Goal: Information Seeking & Learning: Learn about a topic

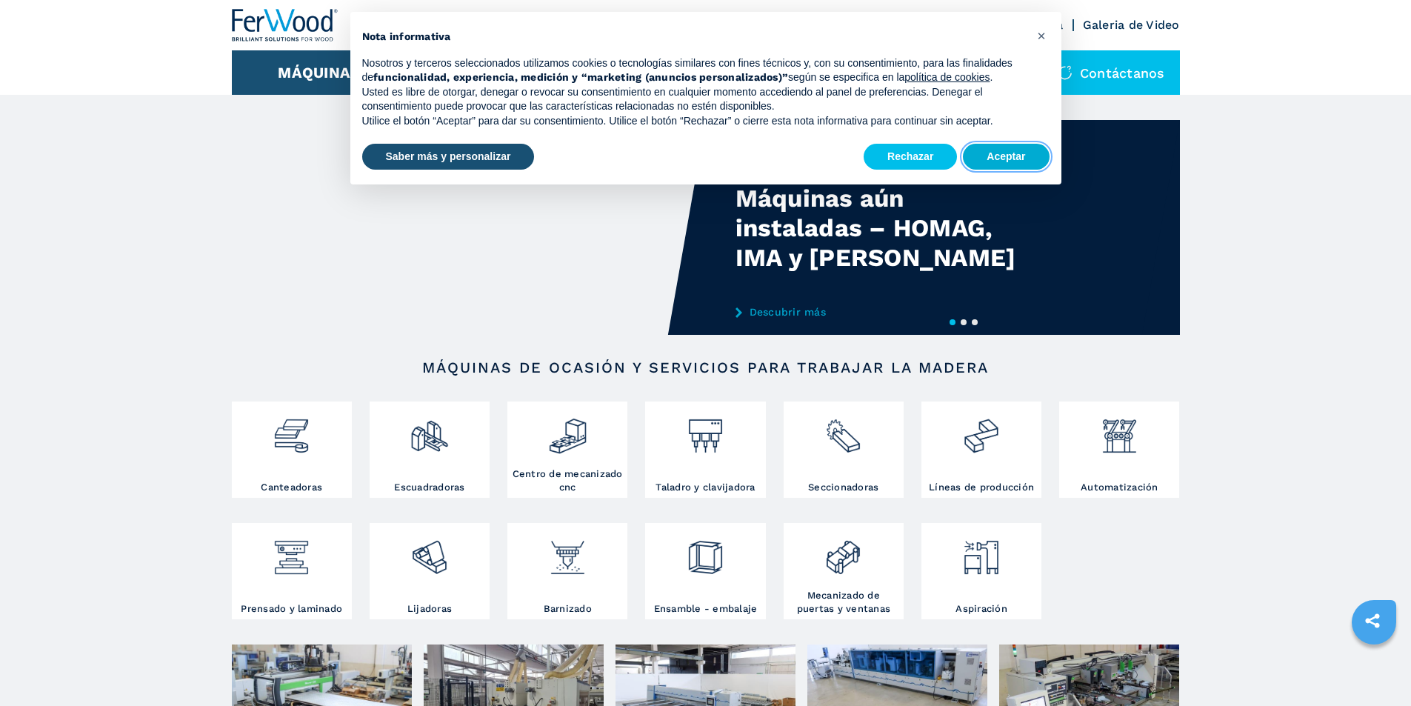
click at [1021, 156] on button "Aceptar" at bounding box center [1006, 157] width 86 height 27
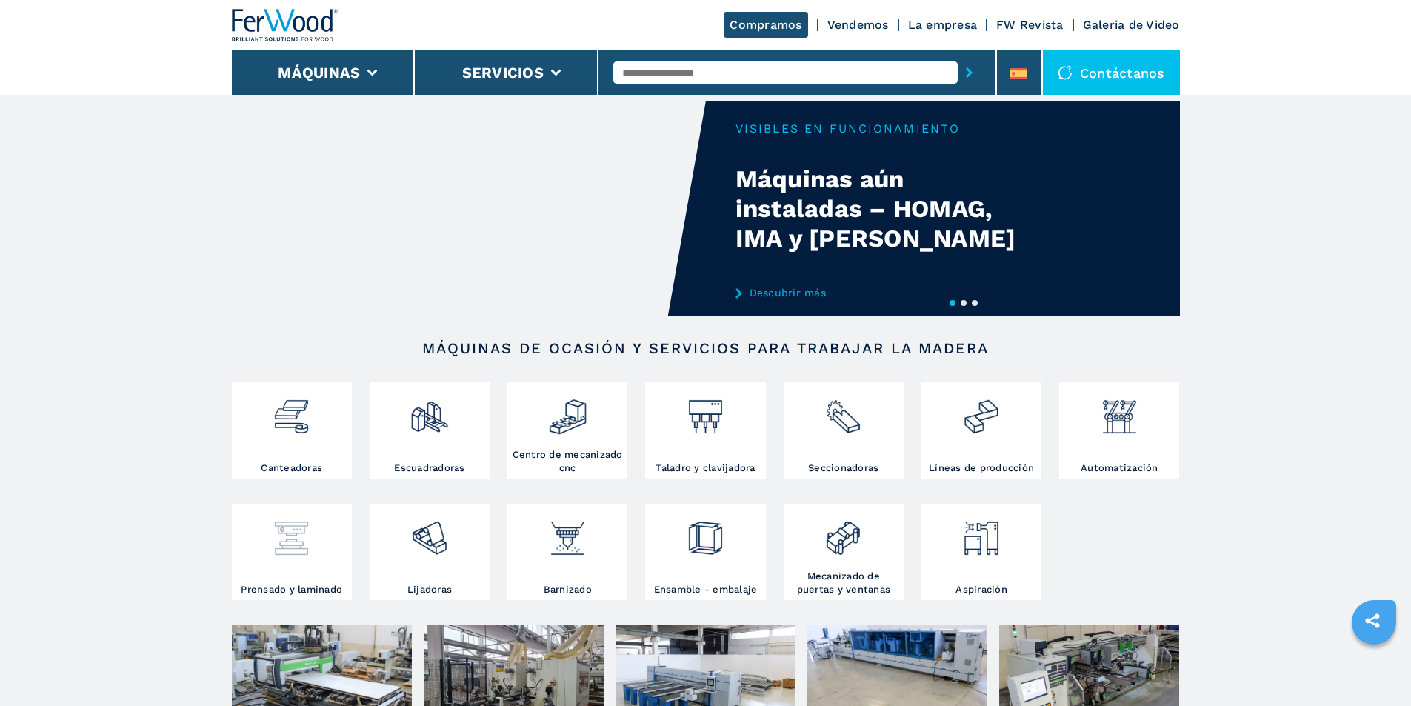
scroll to position [74, 0]
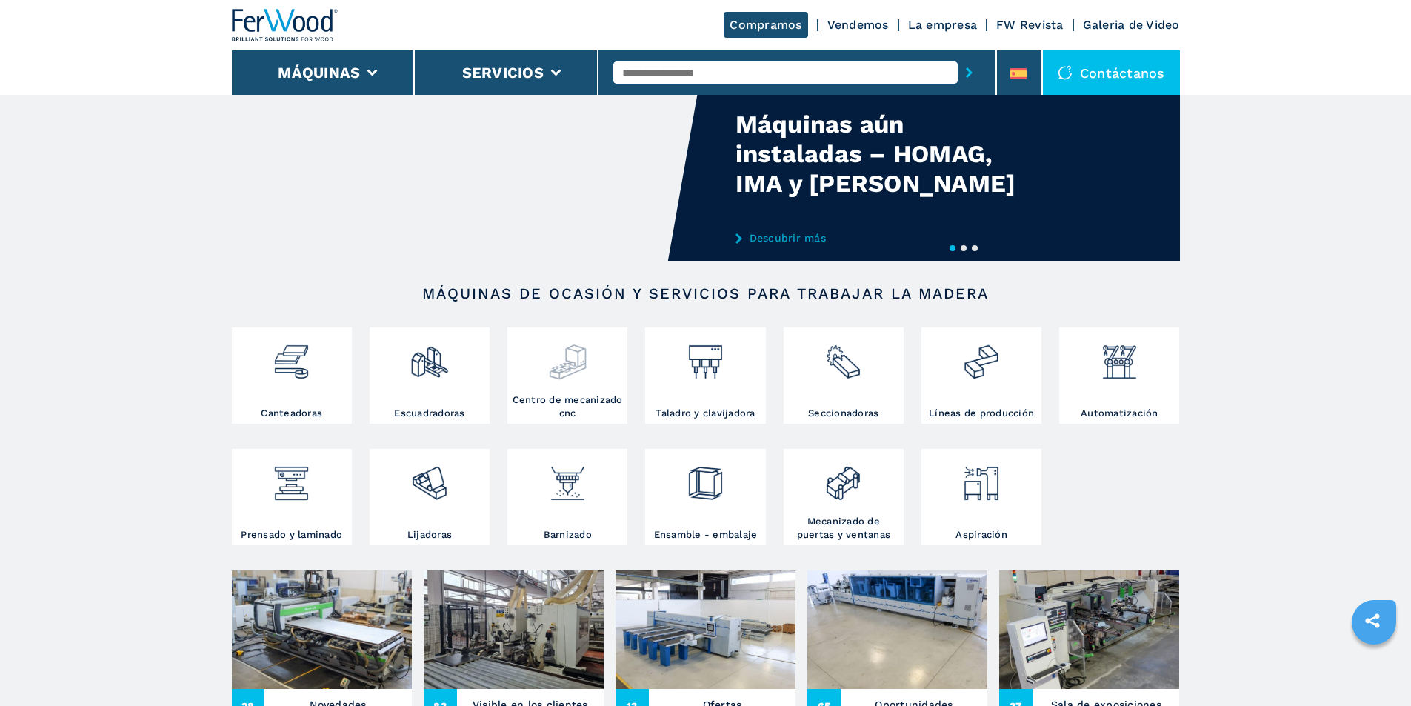
click at [579, 407] on h3 "Centro de mecanizado cnc" at bounding box center [567, 406] width 113 height 27
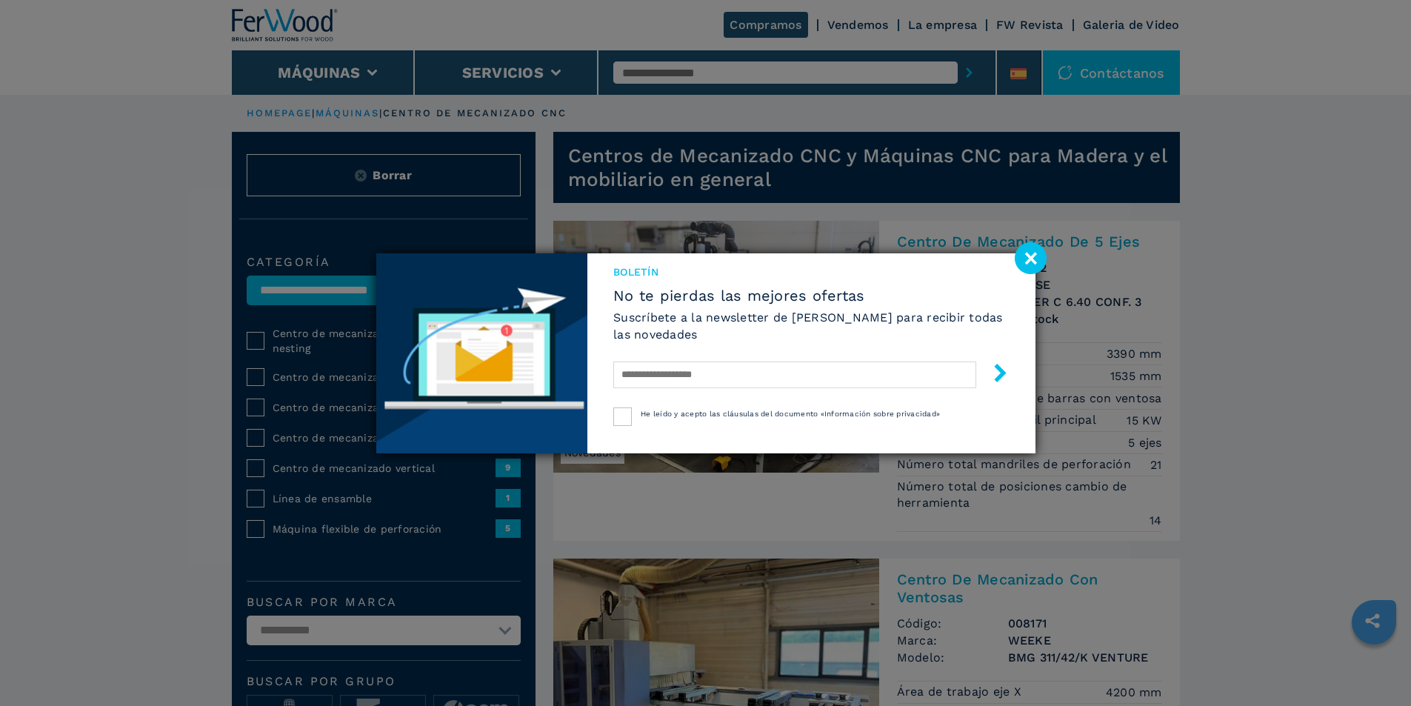
click at [1033, 261] on image at bounding box center [1031, 258] width 32 height 32
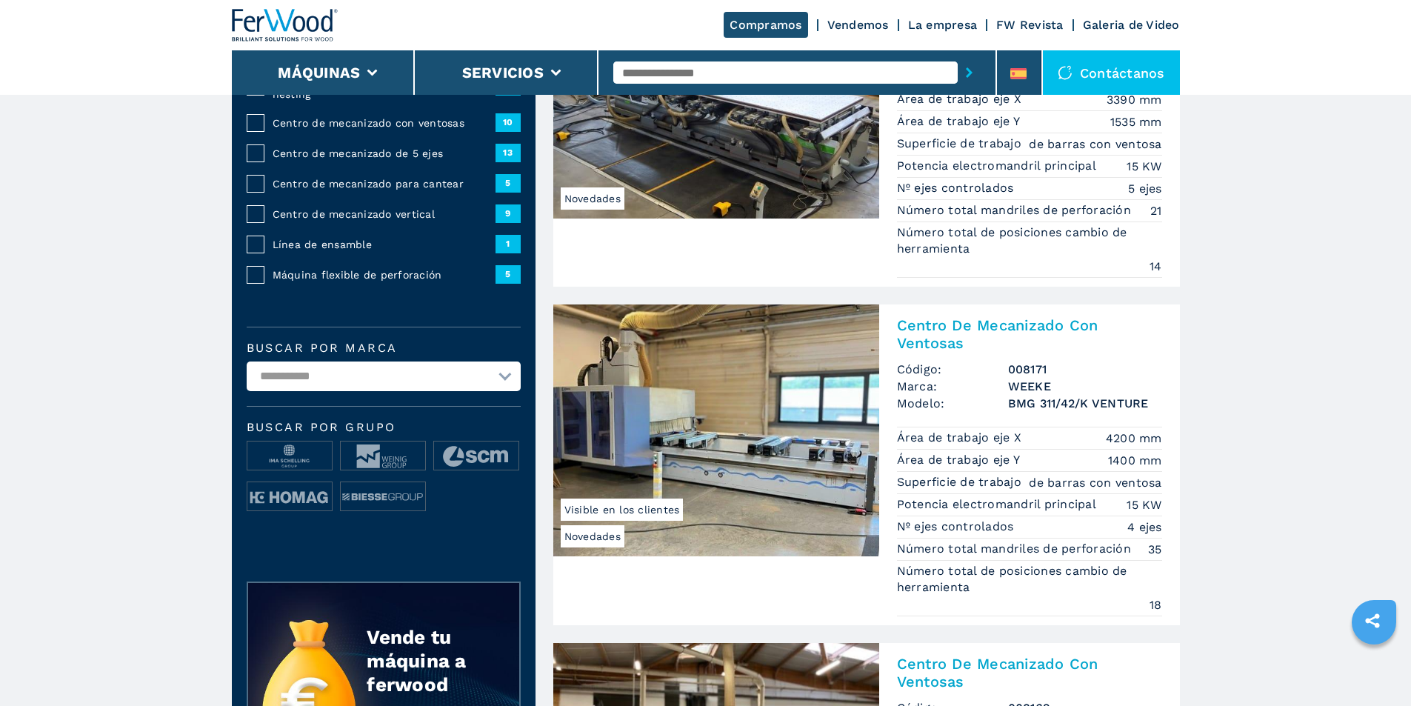
scroll to position [296, 0]
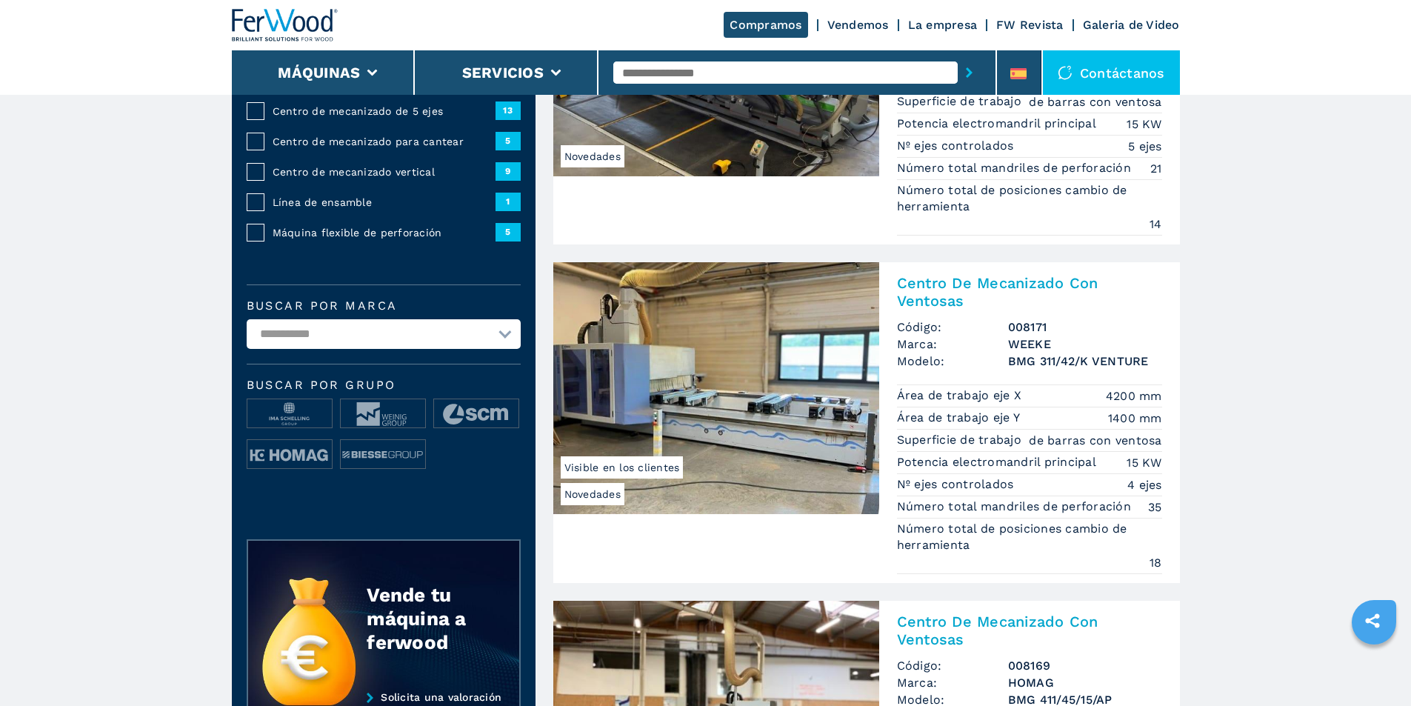
click at [317, 340] on select "**********" at bounding box center [384, 334] width 274 height 30
select select "******"
click at [247, 330] on select "**********" at bounding box center [384, 334] width 274 height 30
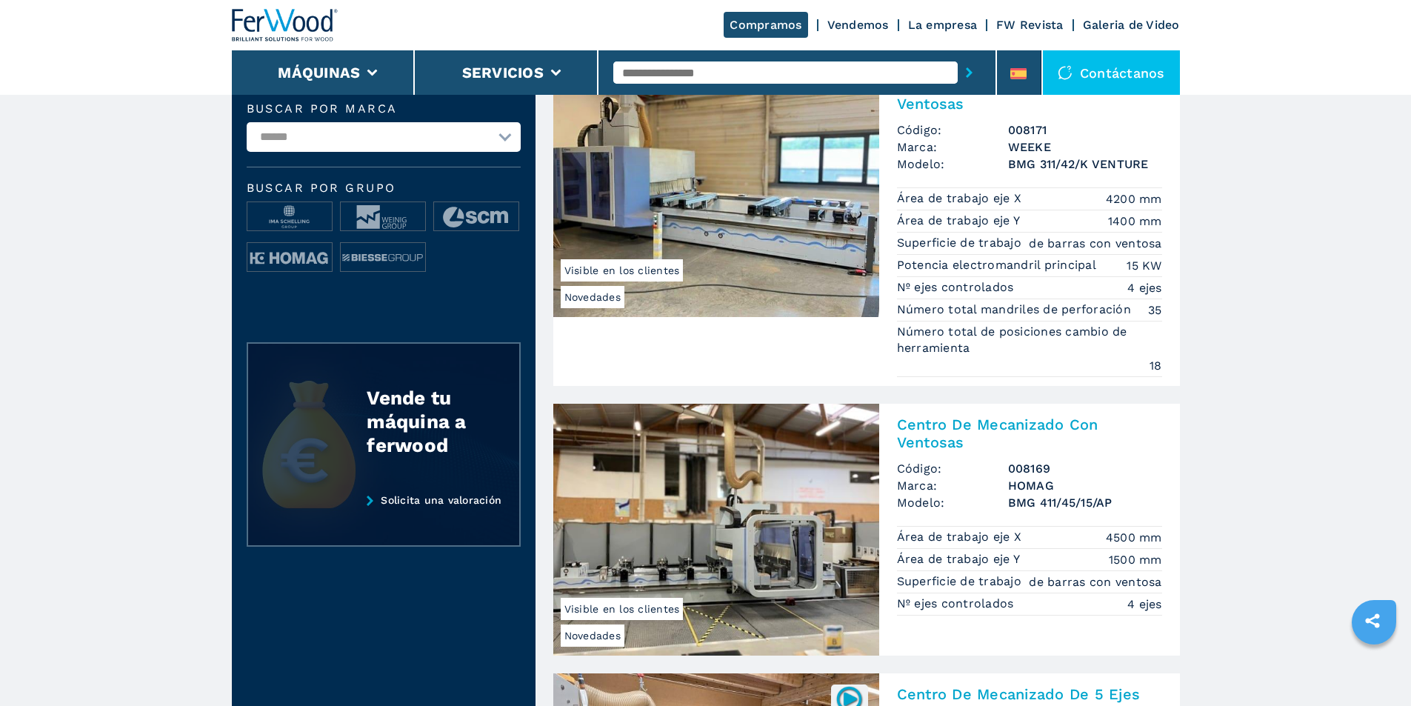
scroll to position [518, 0]
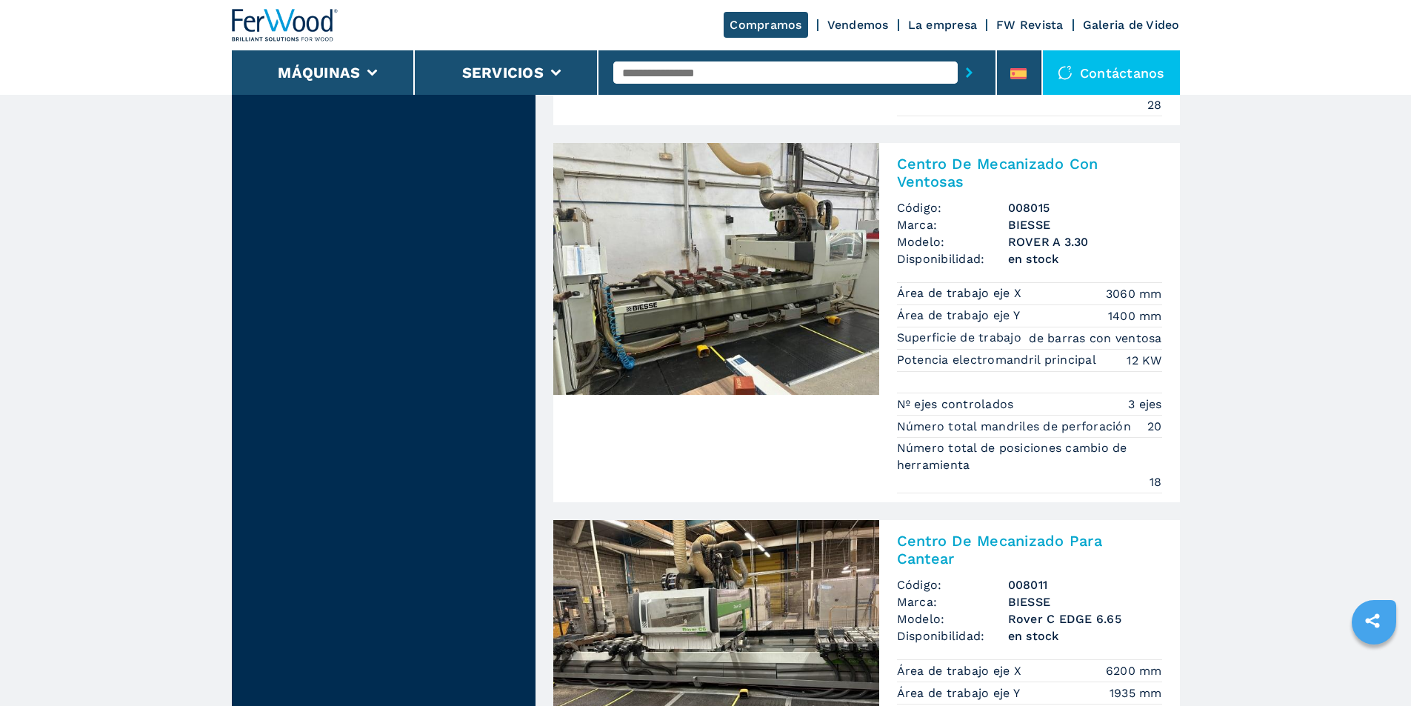
scroll to position [1926, 0]
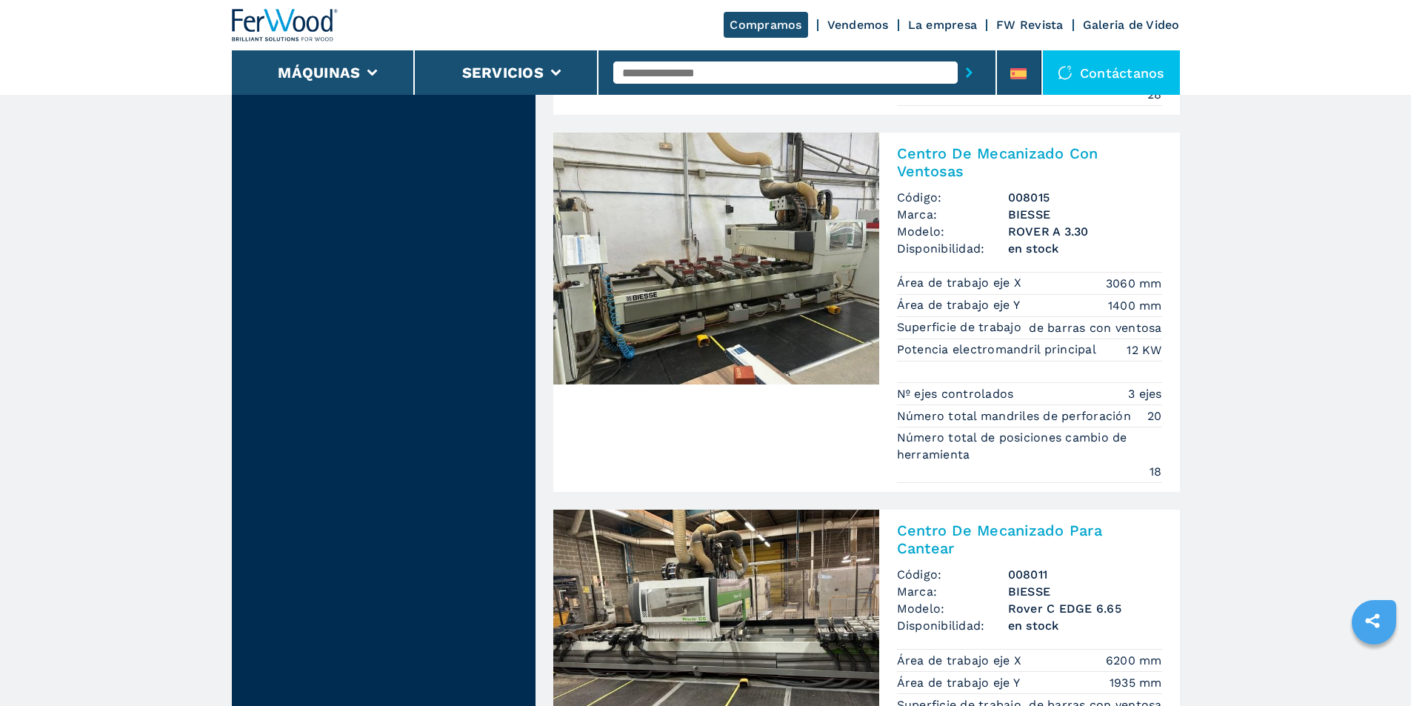
click at [944, 171] on h2 "Centro De Mecanizado Con Ventosas" at bounding box center [1029, 162] width 265 height 36
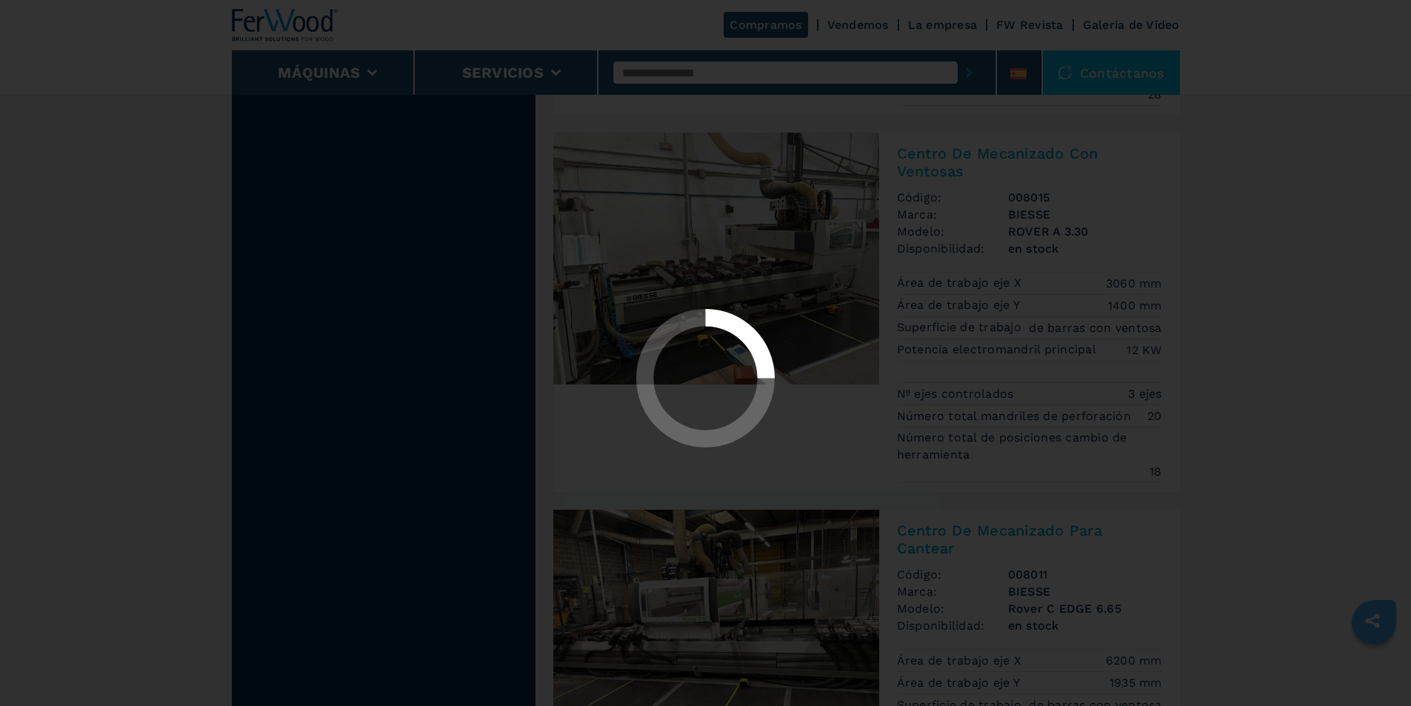
scroll to position [0, 0]
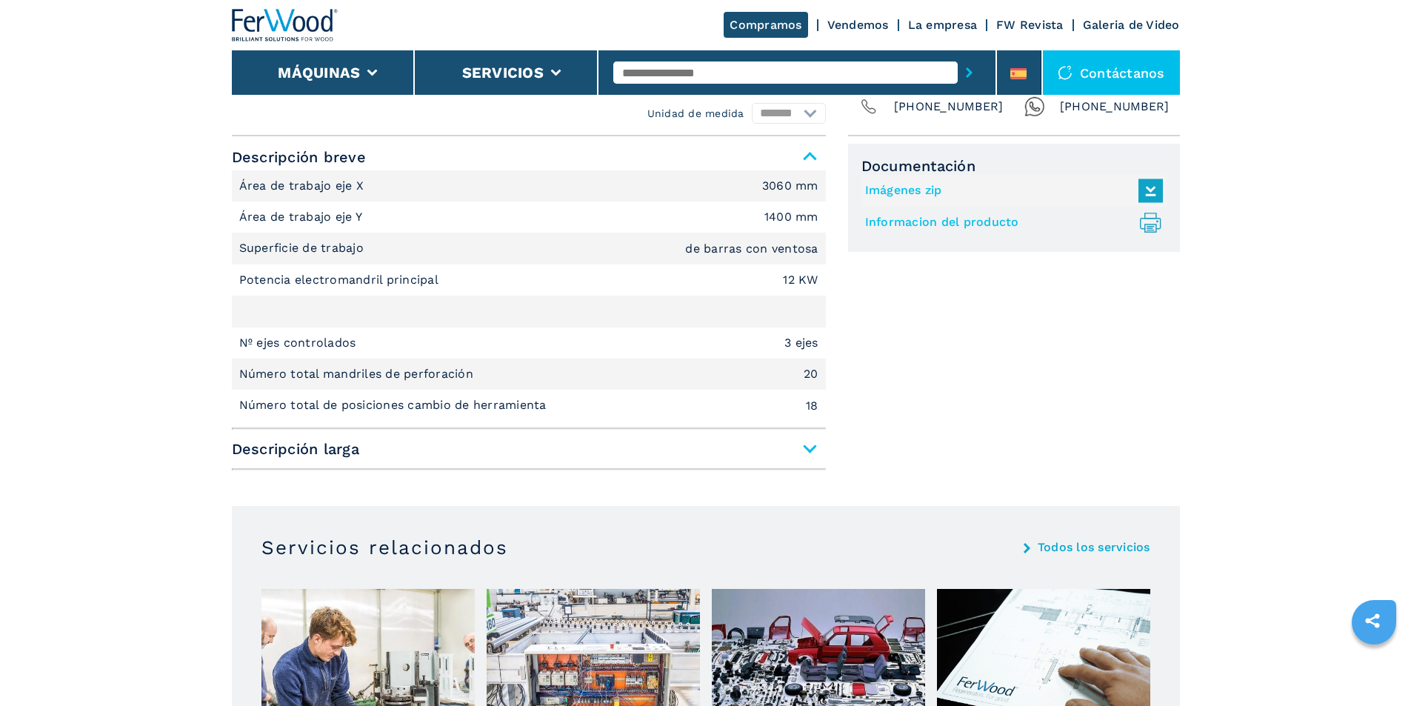
scroll to position [667, 0]
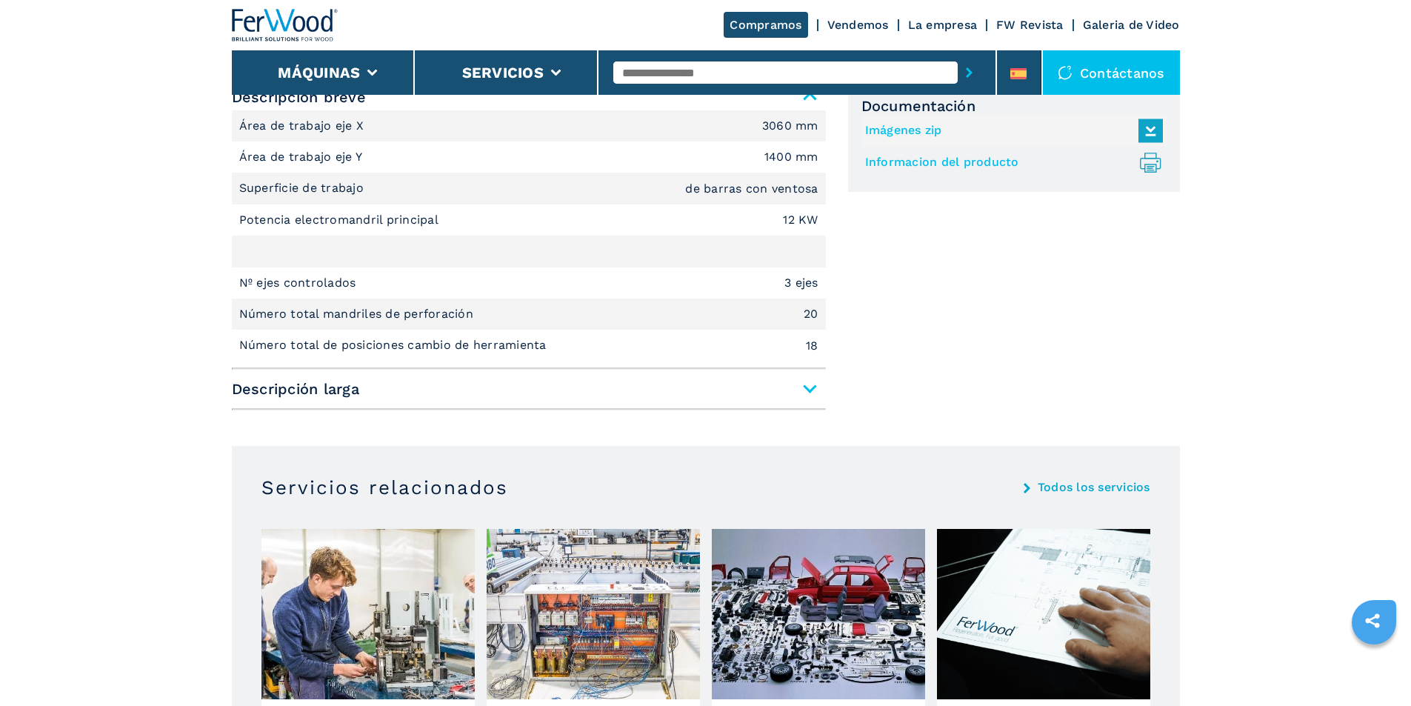
click at [291, 401] on span "Descripción larga" at bounding box center [529, 389] width 594 height 27
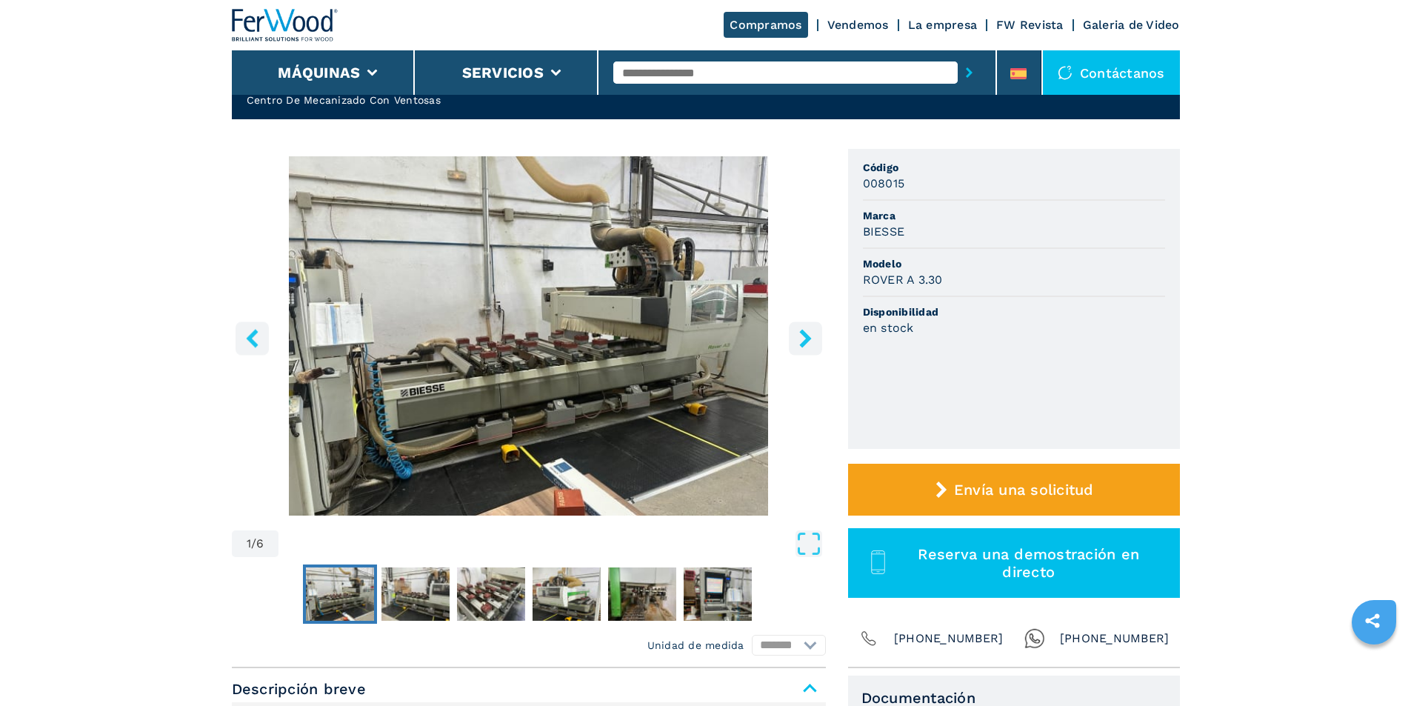
scroll to position [74, 0]
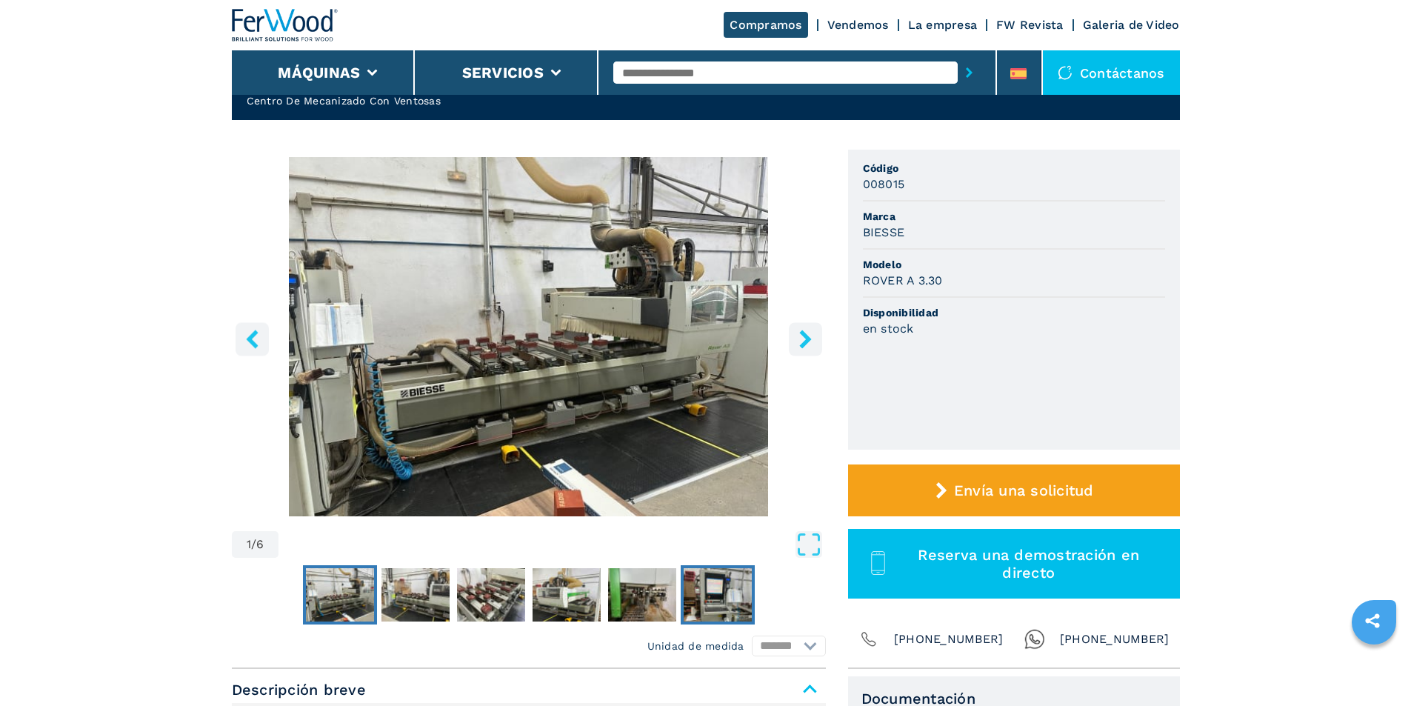
click at [710, 592] on img "Go to Slide 6" at bounding box center [718, 594] width 68 height 53
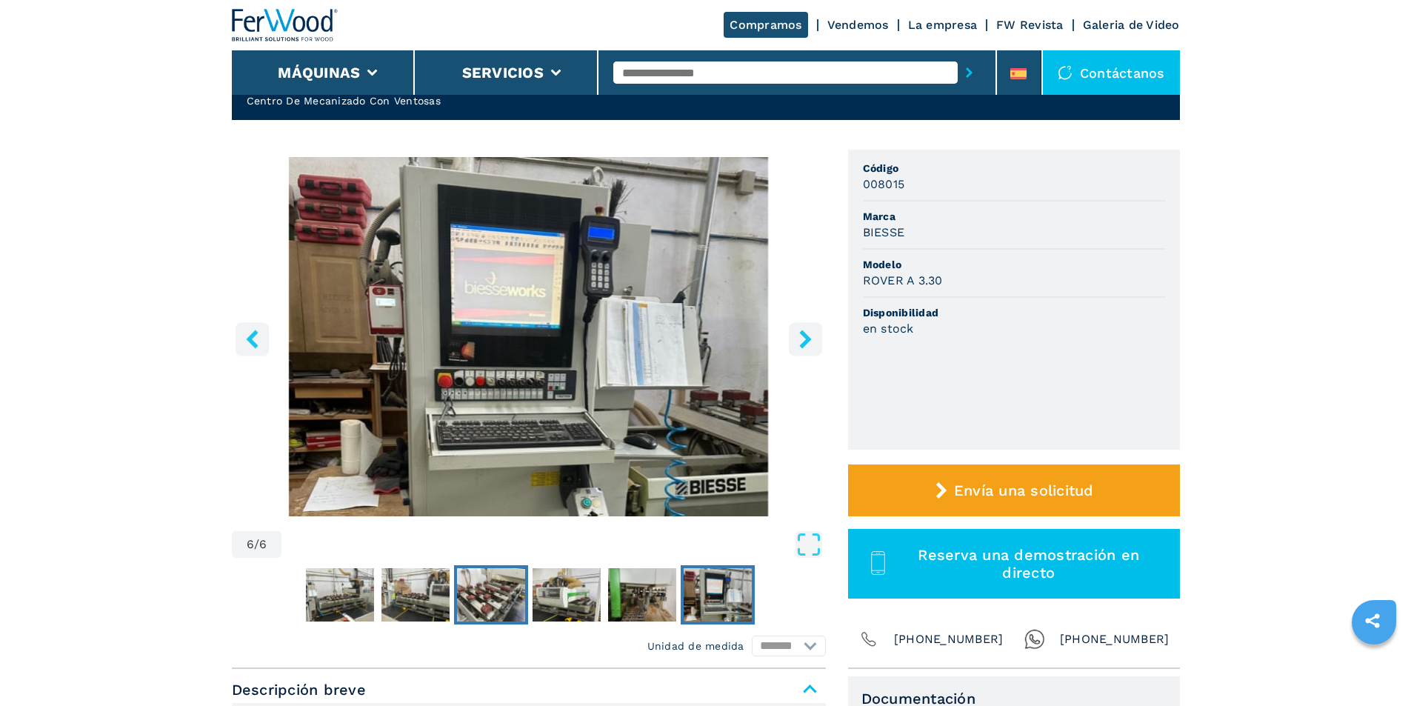
click at [488, 596] on img "Go to Slide 3" at bounding box center [491, 594] width 68 height 53
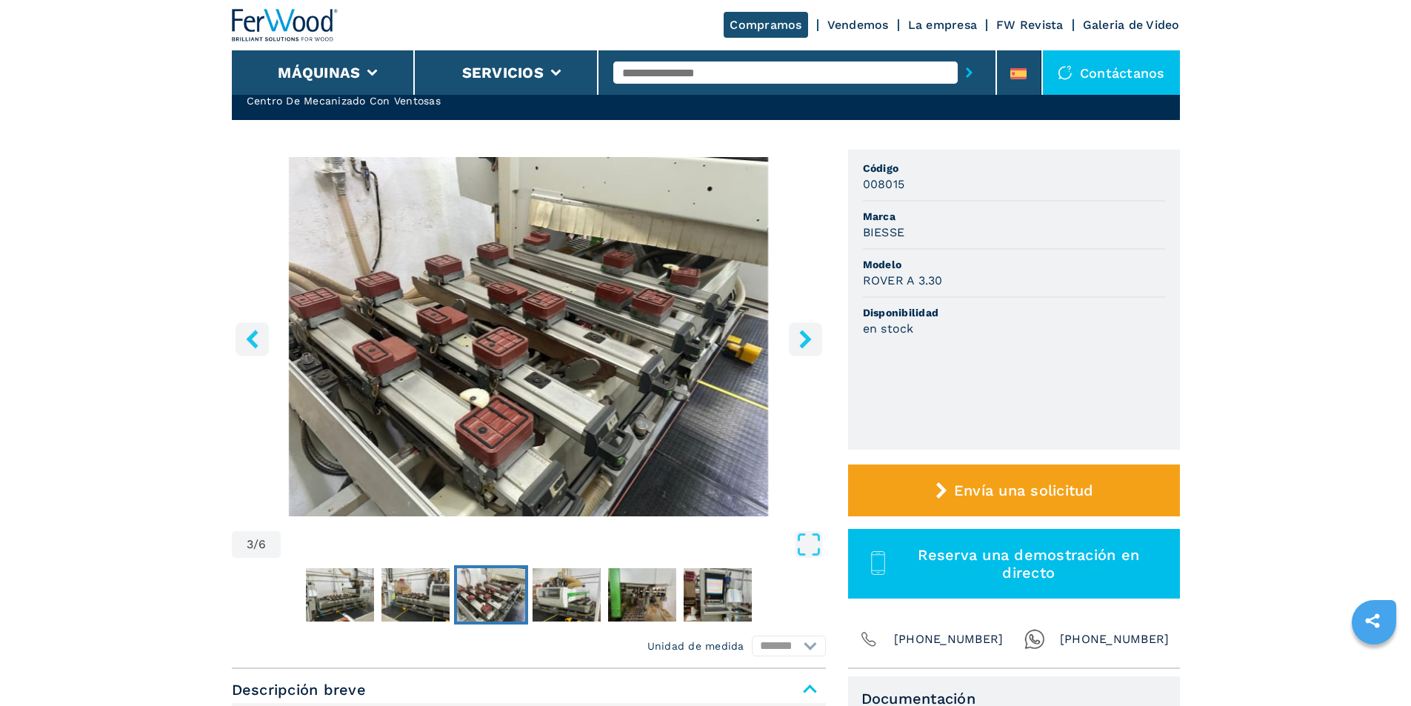
click at [814, 345] on icon "right-button" at bounding box center [805, 339] width 19 height 19
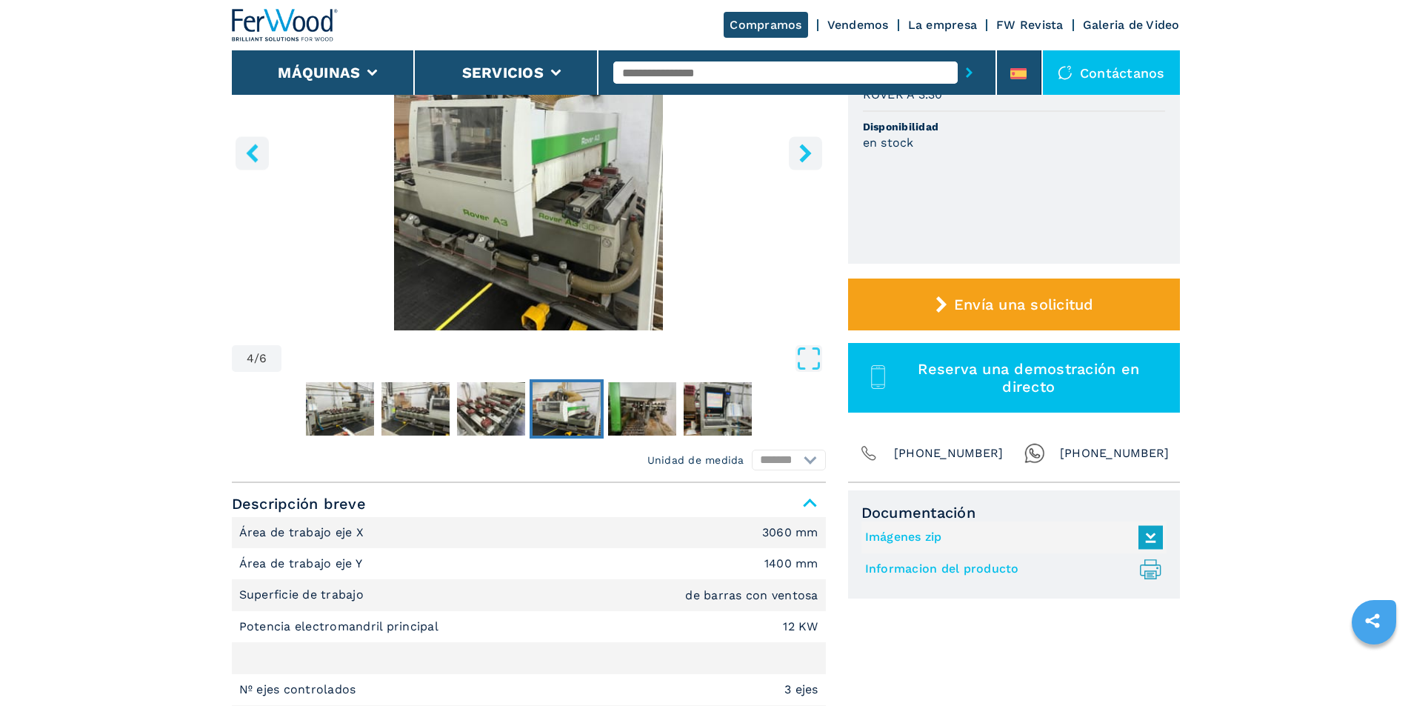
scroll to position [296, 0]
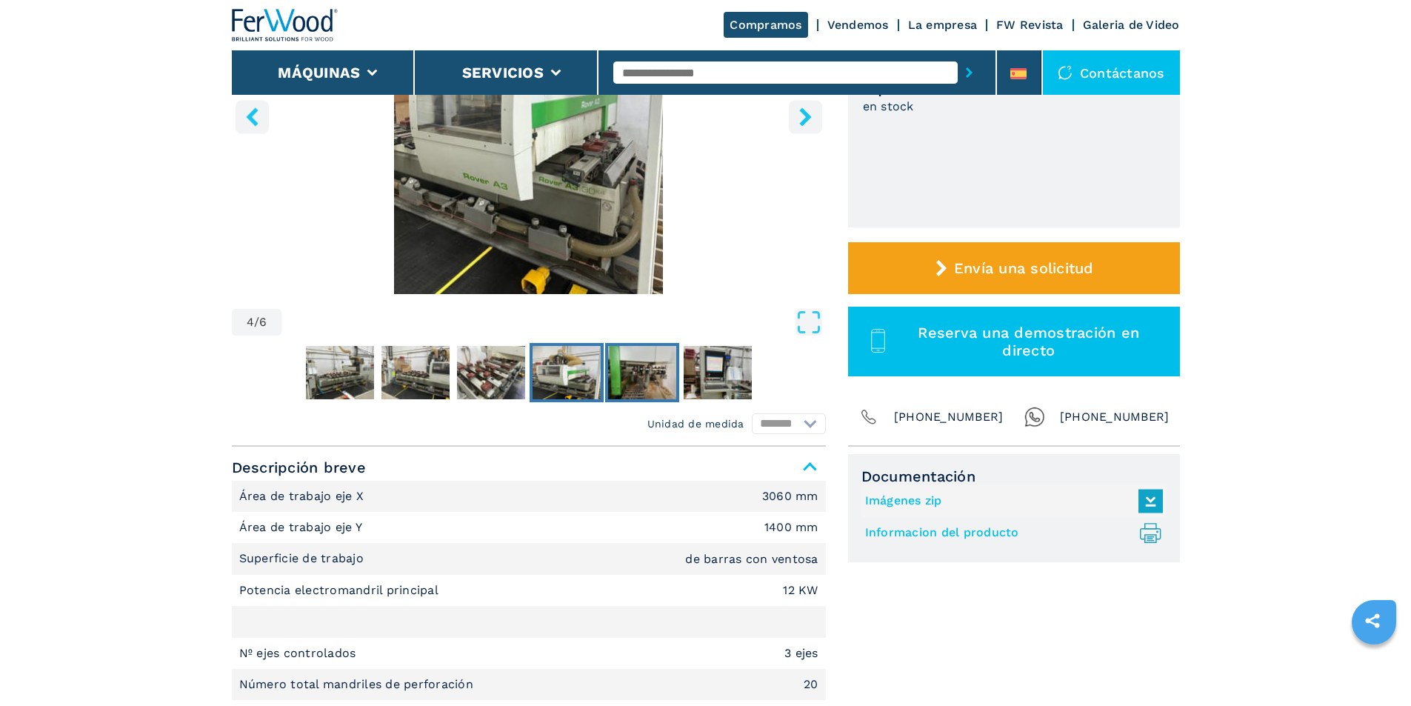
click at [642, 368] on img "Go to Slide 5" at bounding box center [642, 372] width 68 height 53
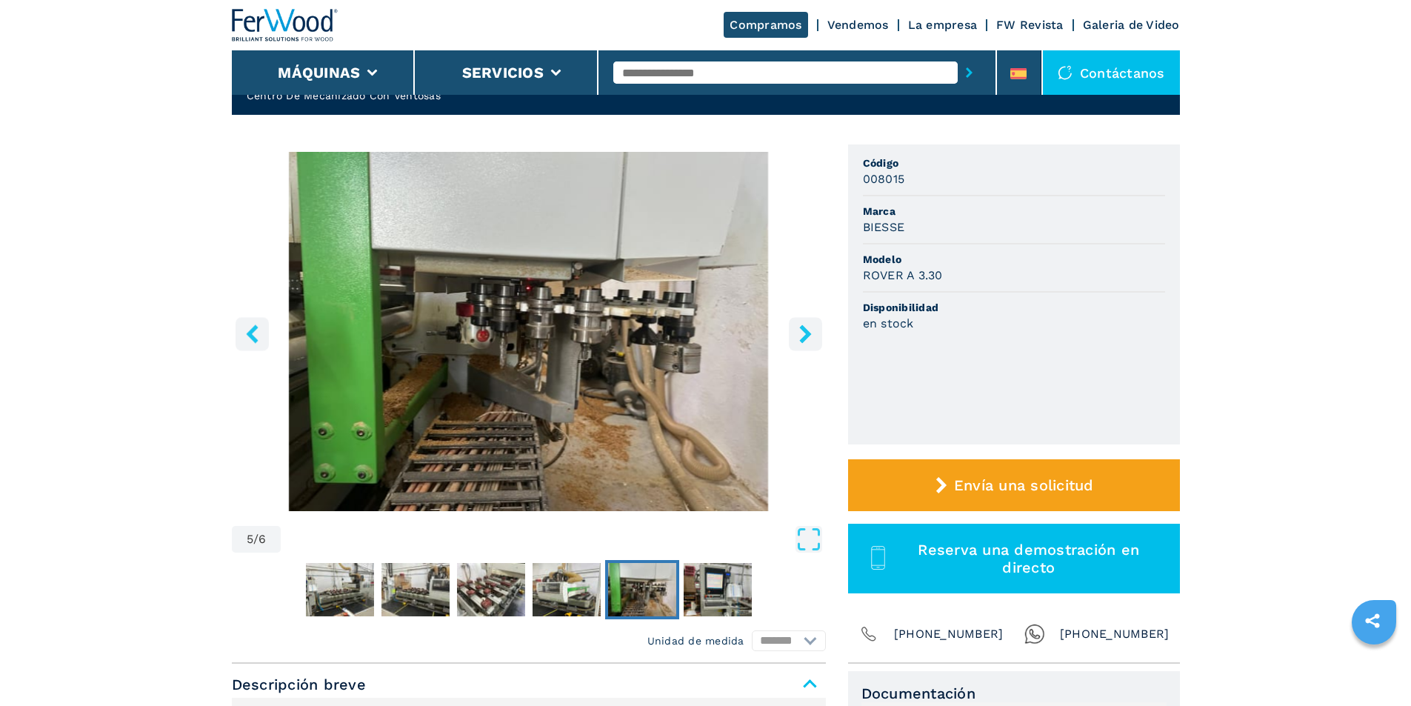
scroll to position [74, 0]
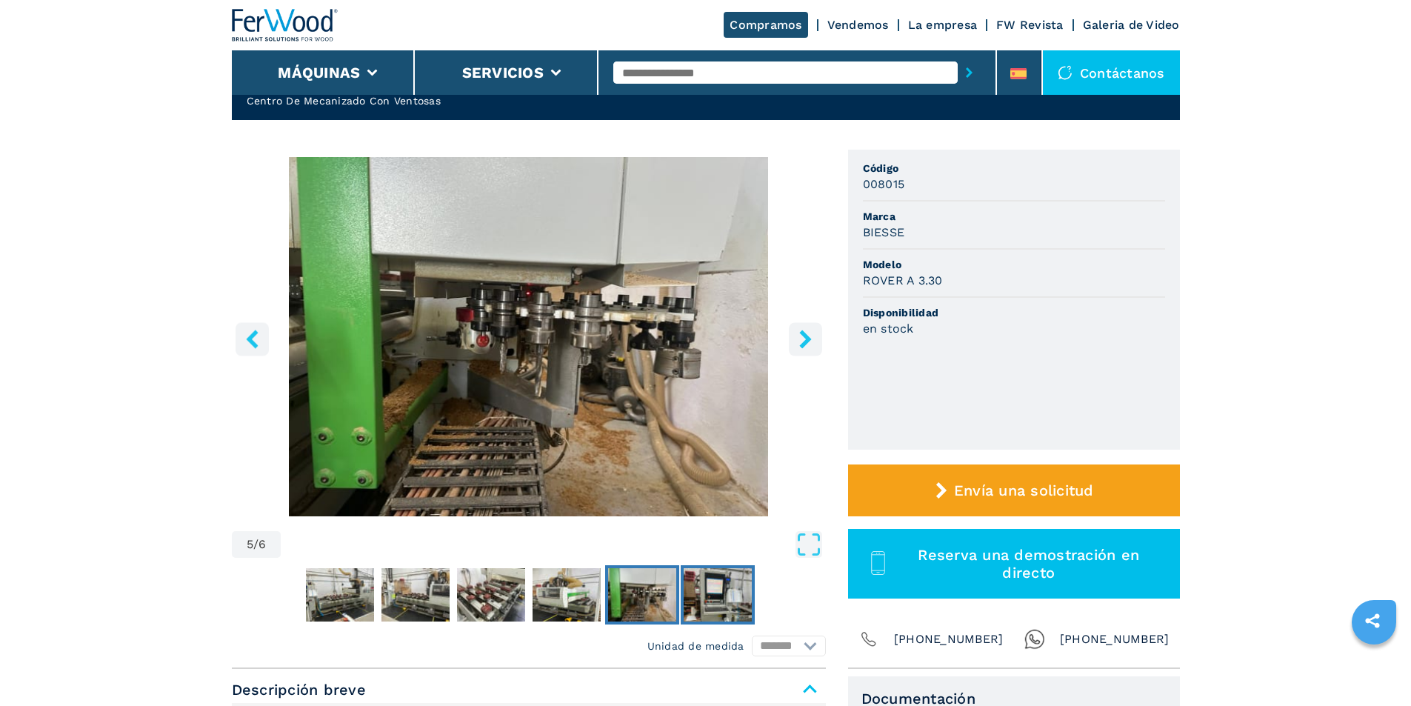
click at [691, 585] on img "Go to Slide 6" at bounding box center [718, 594] width 68 height 53
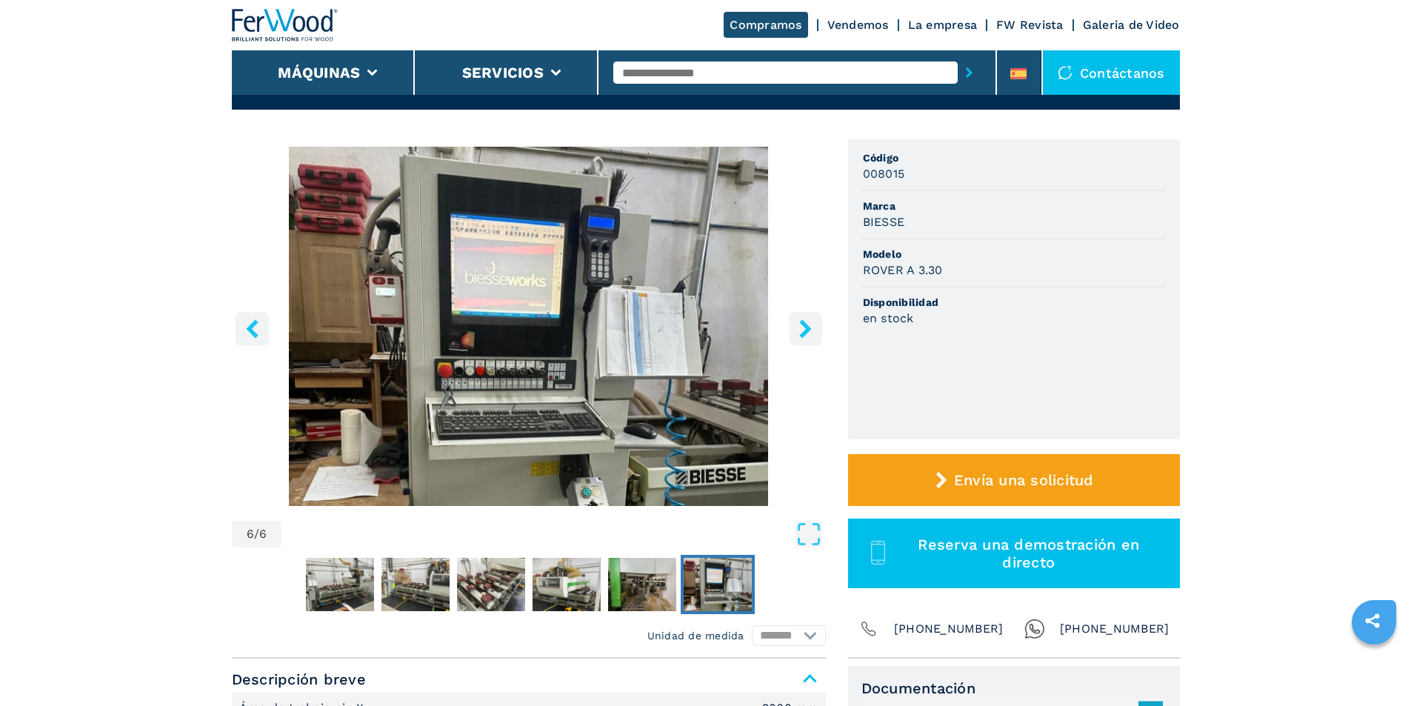
scroll to position [0, 0]
